Goal: Task Accomplishment & Management: Manage account settings

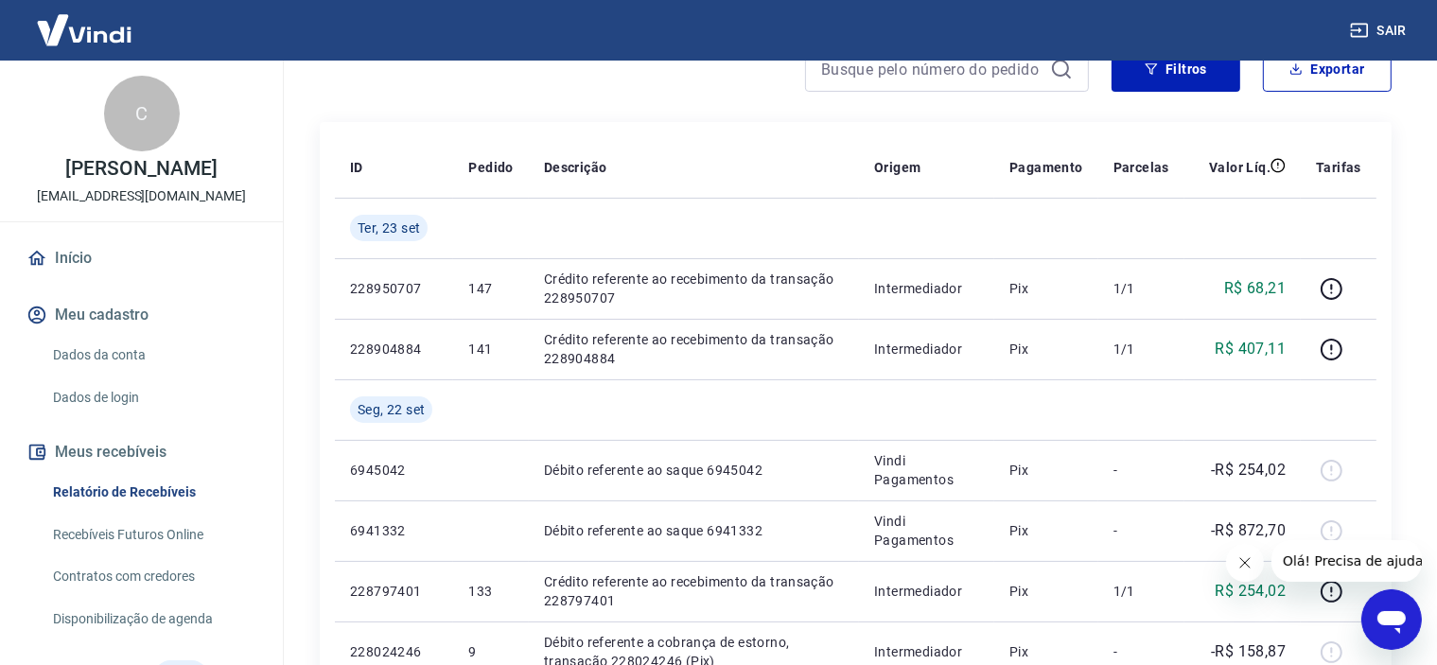
scroll to position [284, 0]
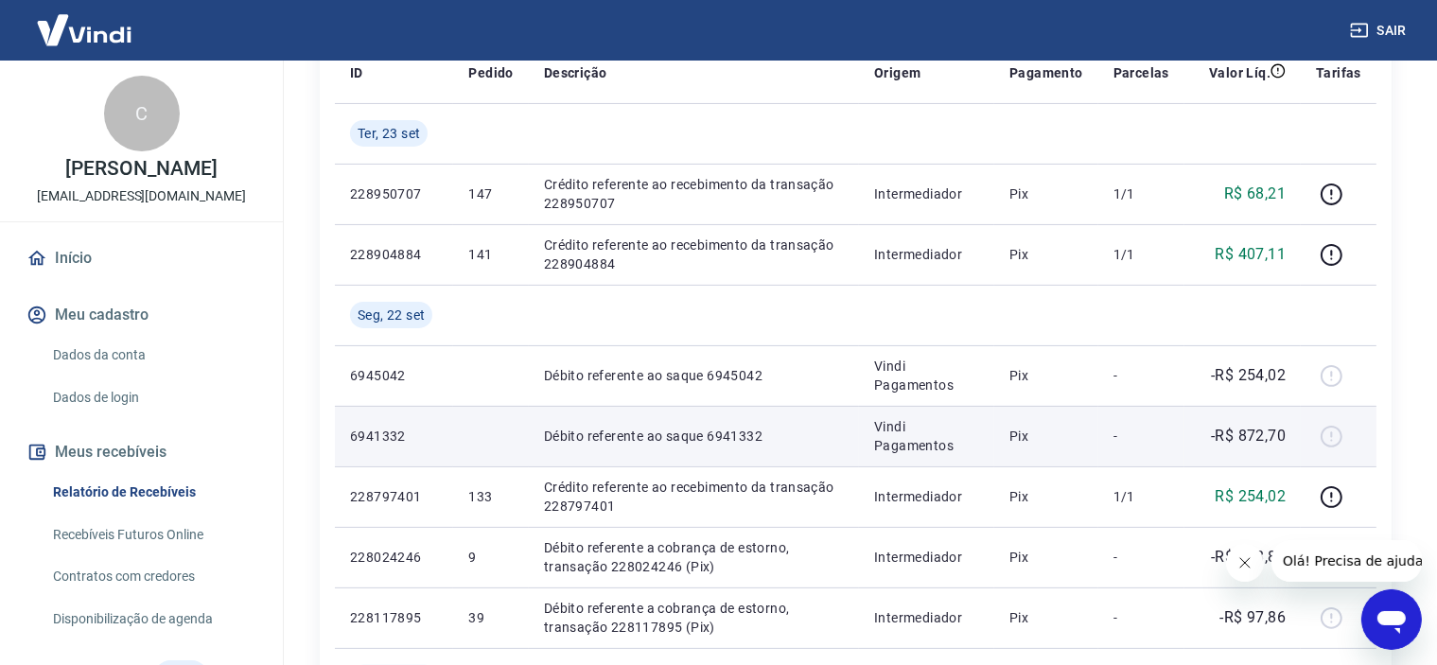
click at [1336, 438] on div at bounding box center [1338, 436] width 45 height 30
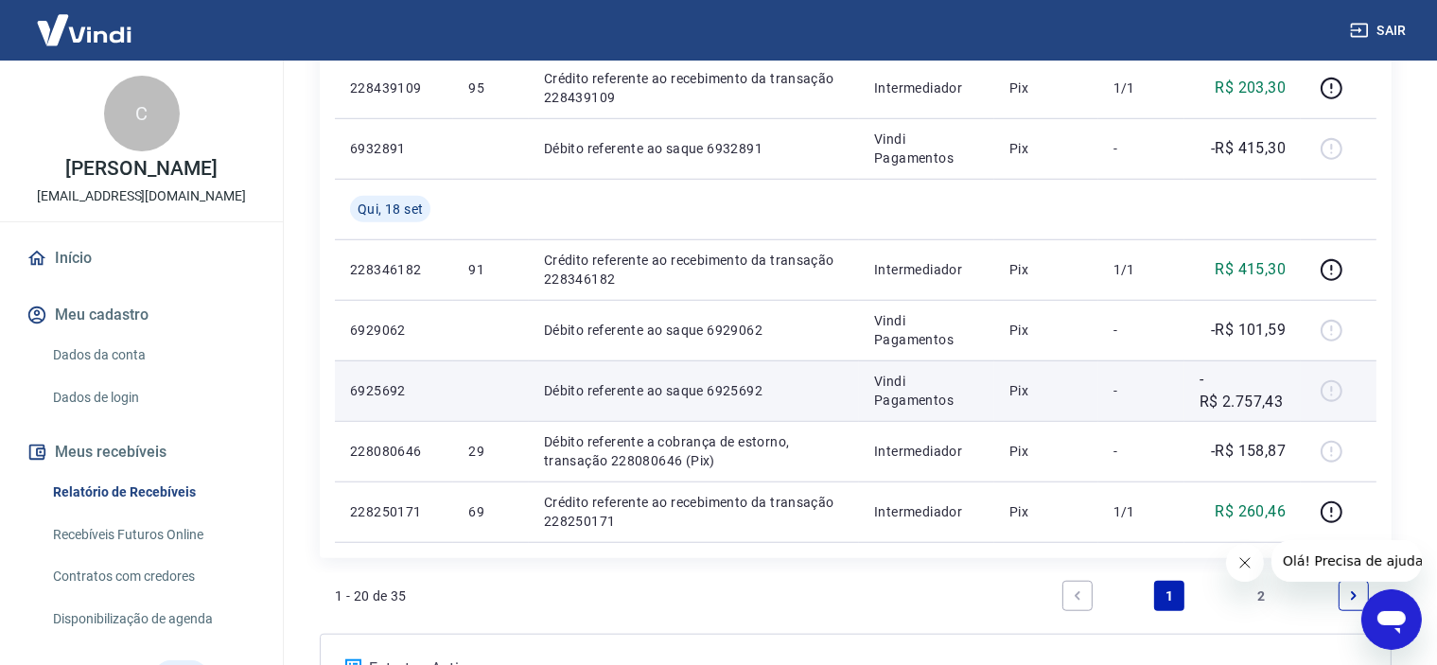
scroll to position [1514, 0]
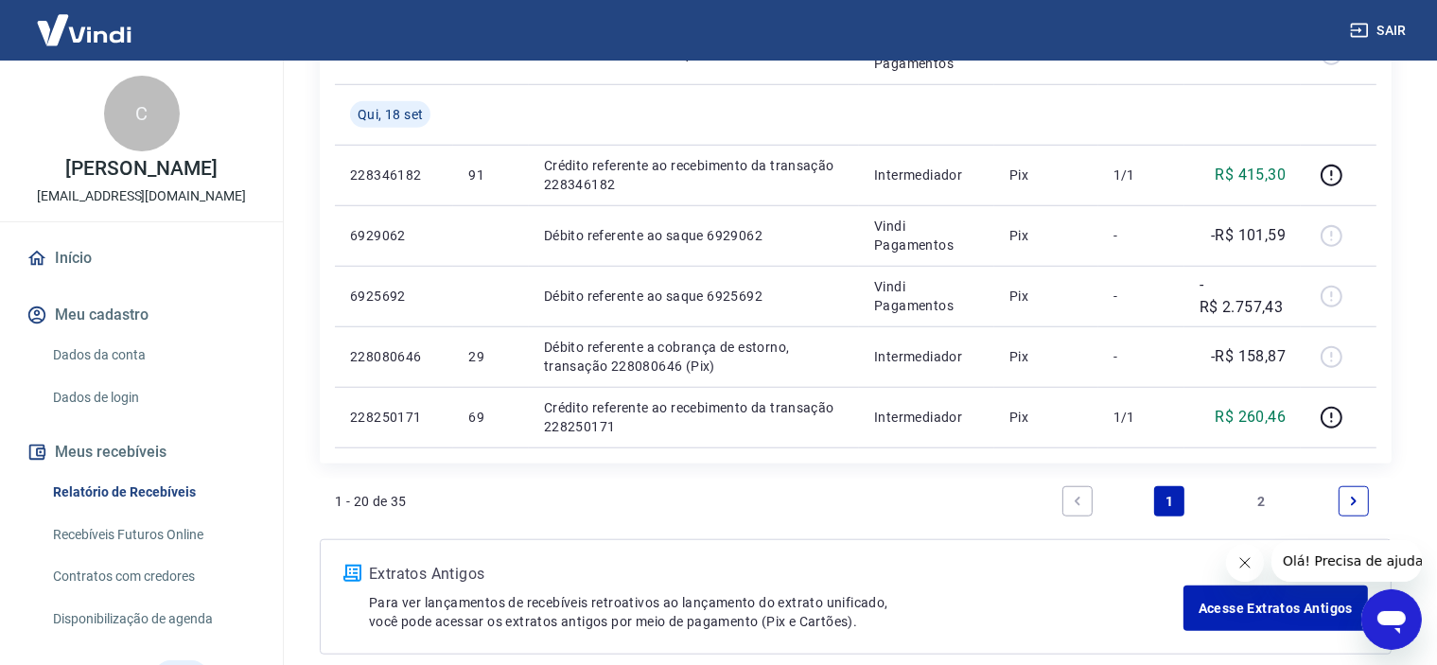
click at [1351, 500] on icon "Next page" at bounding box center [1353, 501] width 13 height 13
